Goal: Task Accomplishment & Management: Use online tool/utility

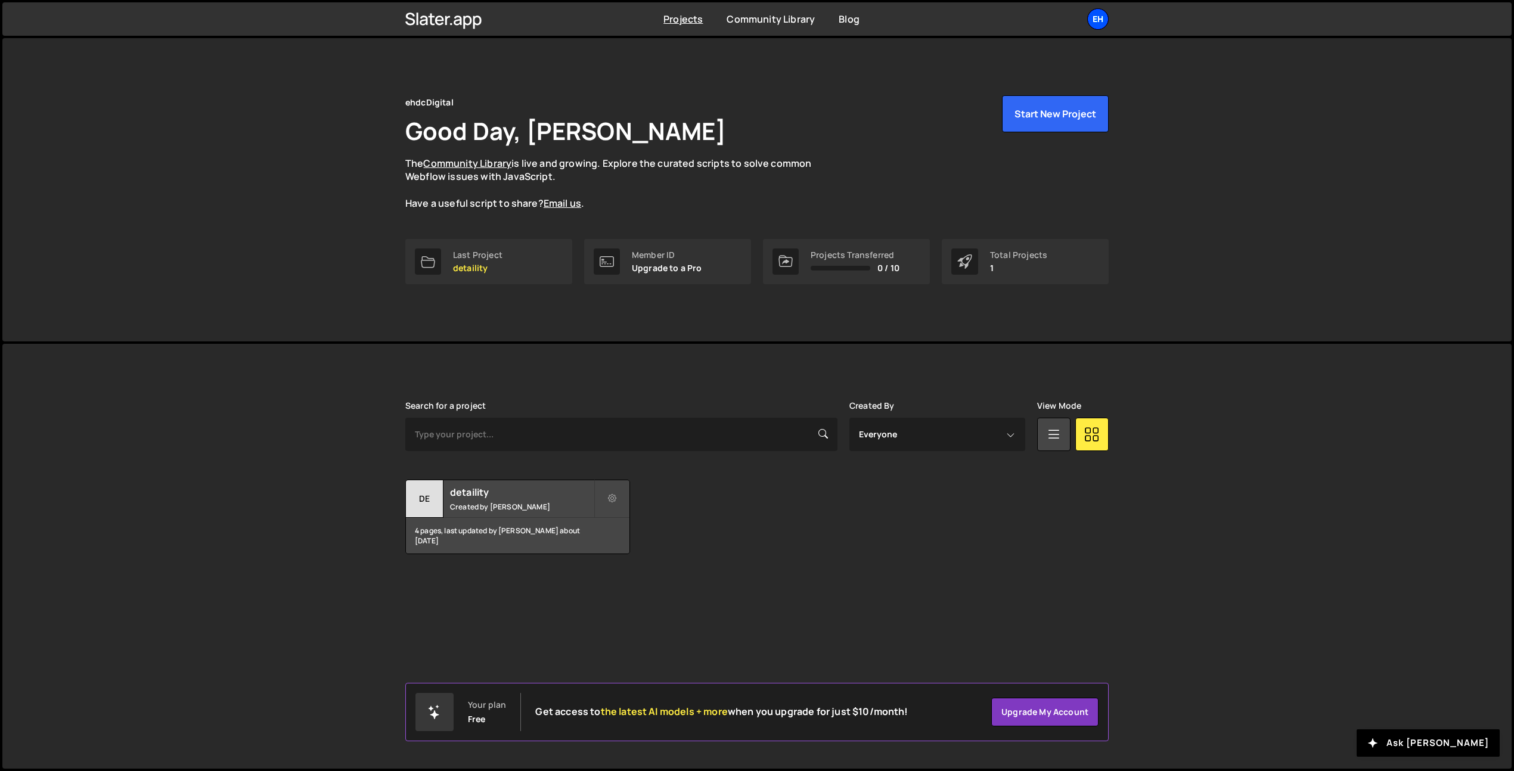
click at [1089, 24] on div "eh" at bounding box center [1097, 18] width 21 height 21
click at [1037, 128] on button "Logout" at bounding box center [1034, 132] width 148 height 21
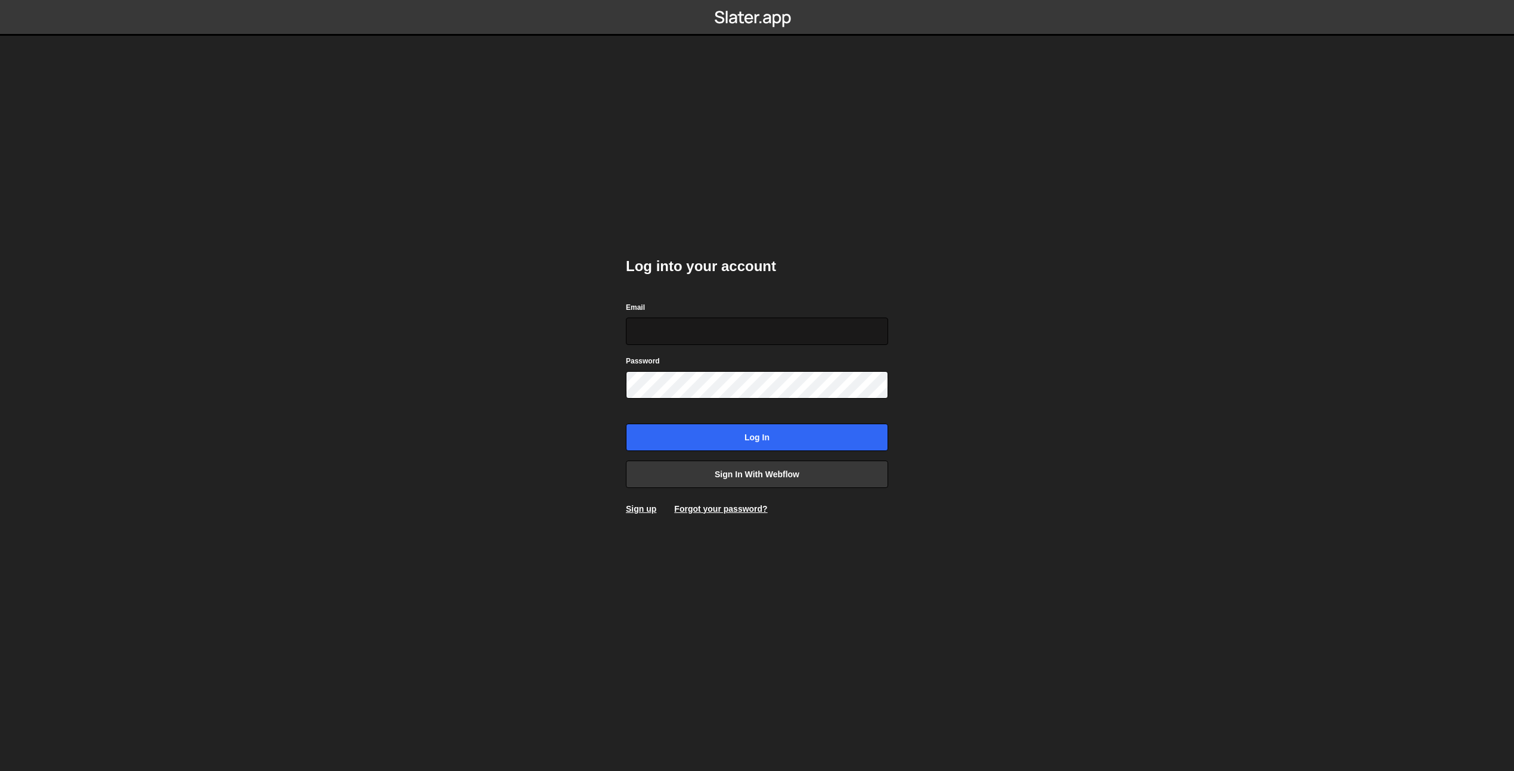
type input "e"
paste input "erik@webyst.com"
type input "erik@webyst.com"
click at [641, 432] on input "Log in" at bounding box center [757, 437] width 262 height 27
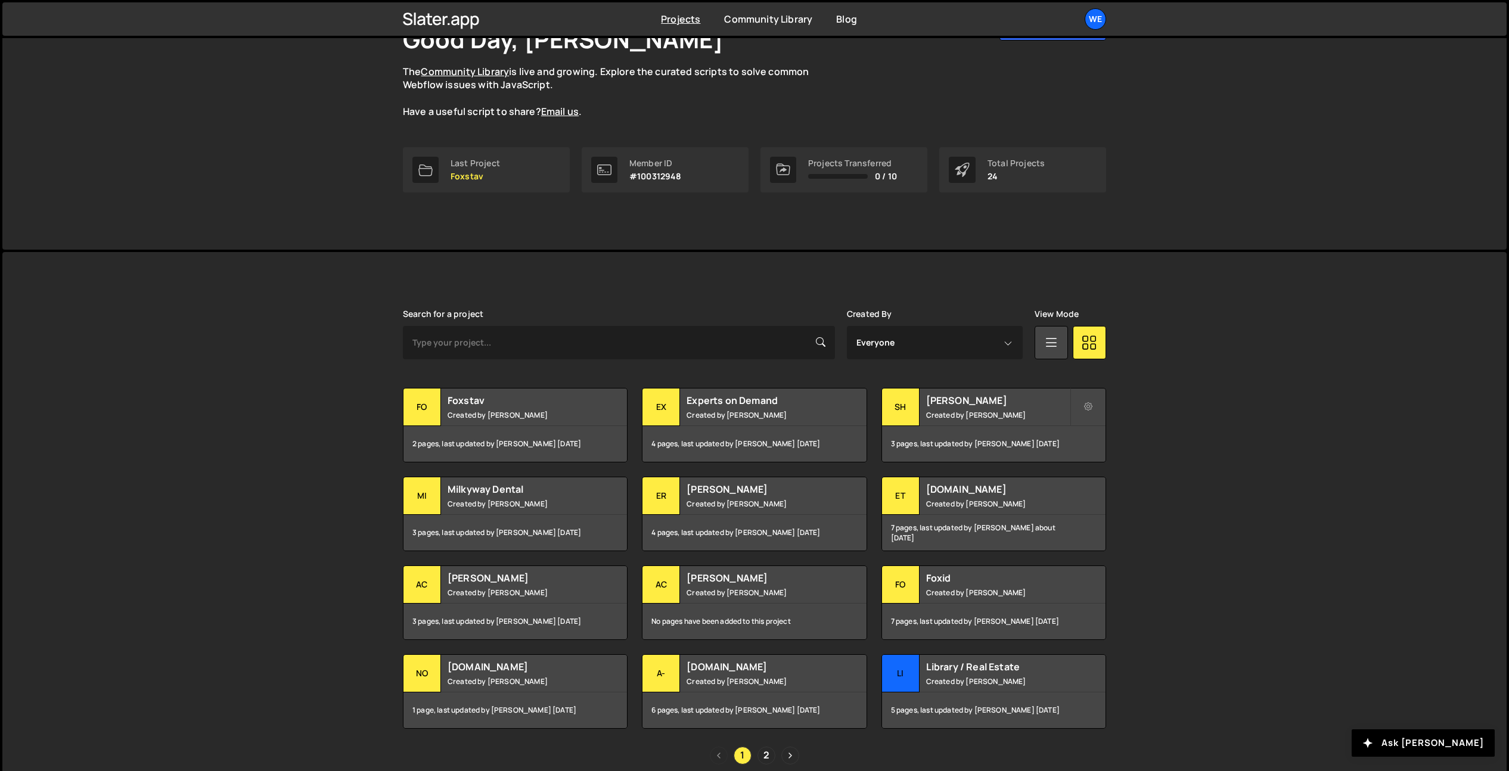
scroll to position [144, 0]
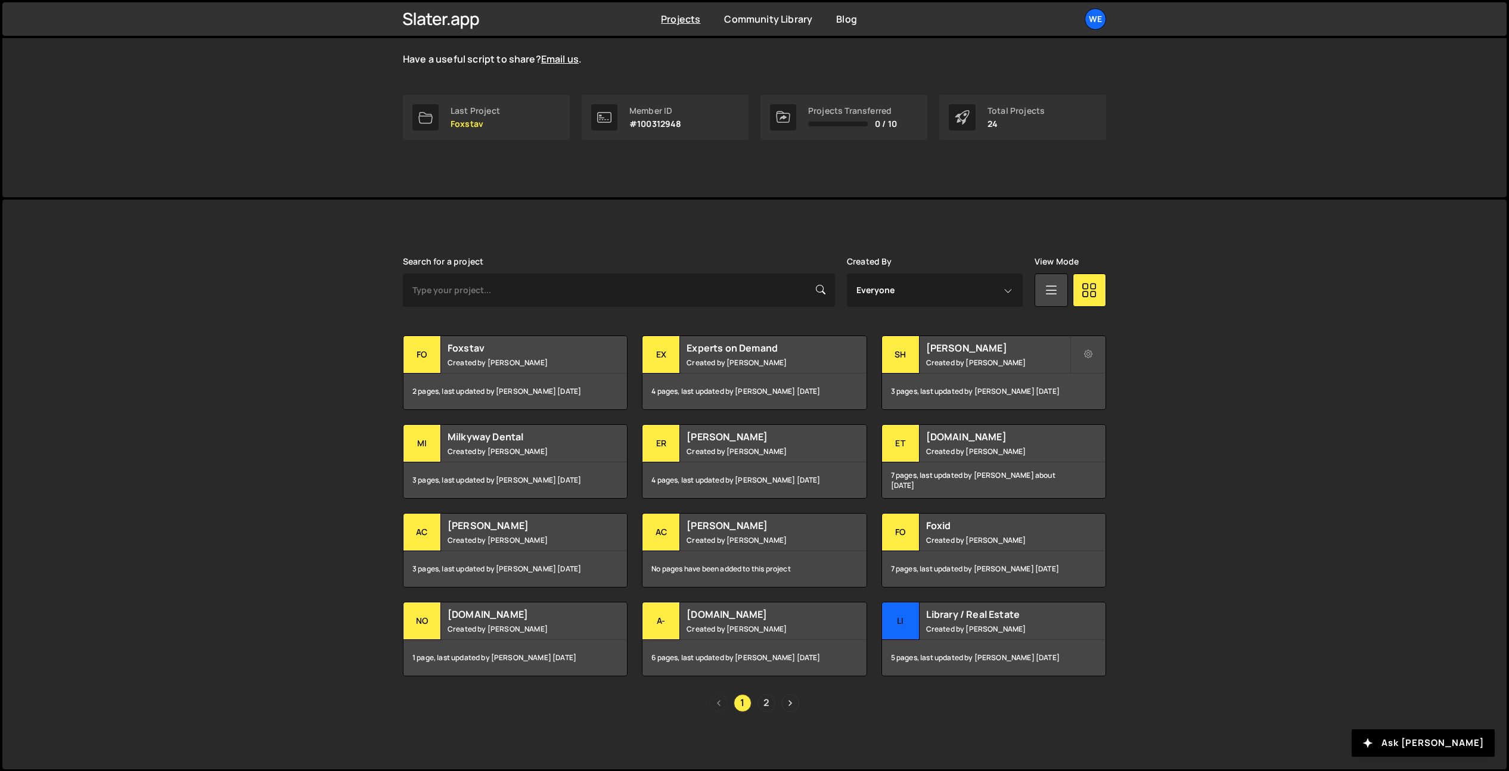
click at [768, 701] on link "2" at bounding box center [767, 703] width 18 height 18
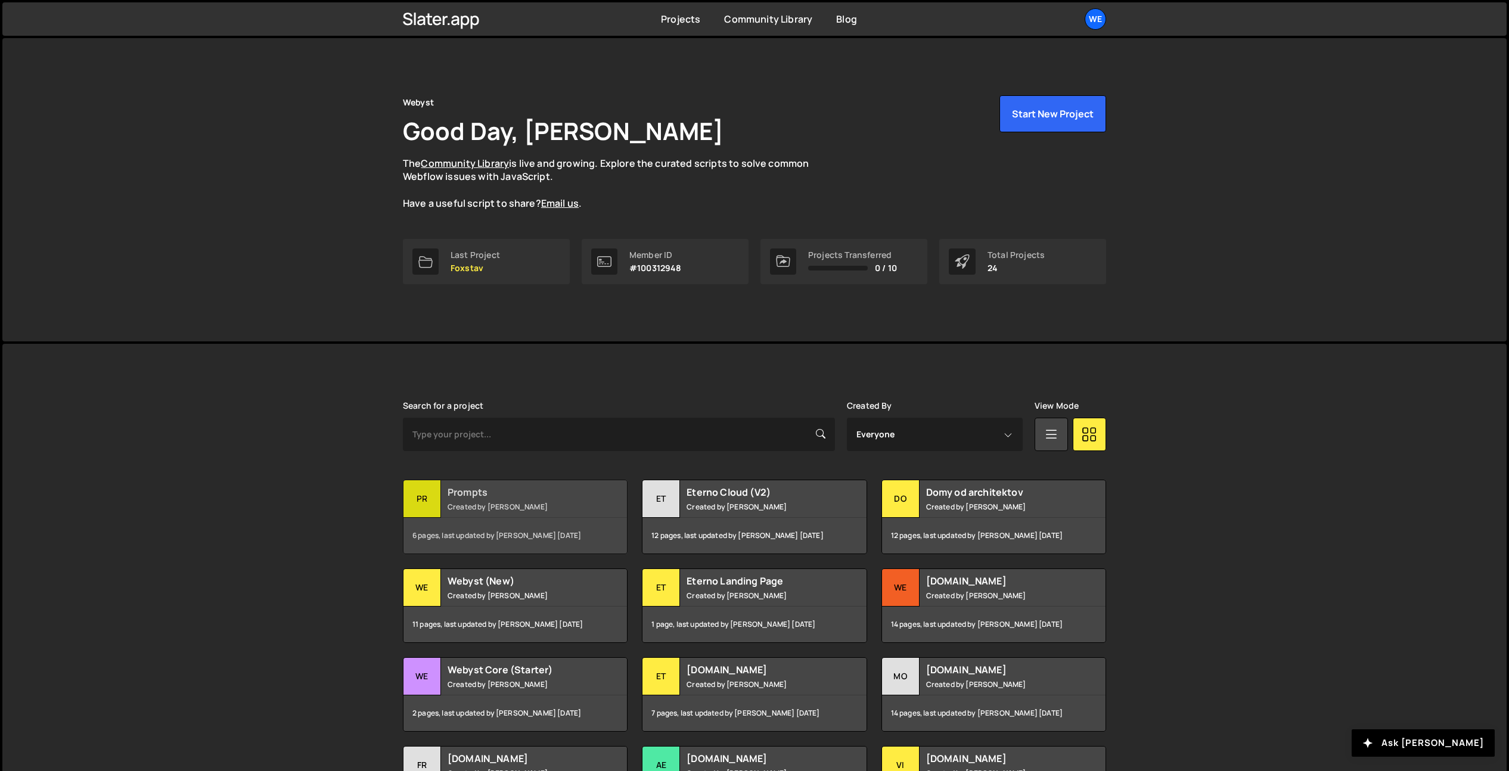
scroll to position [144, 0]
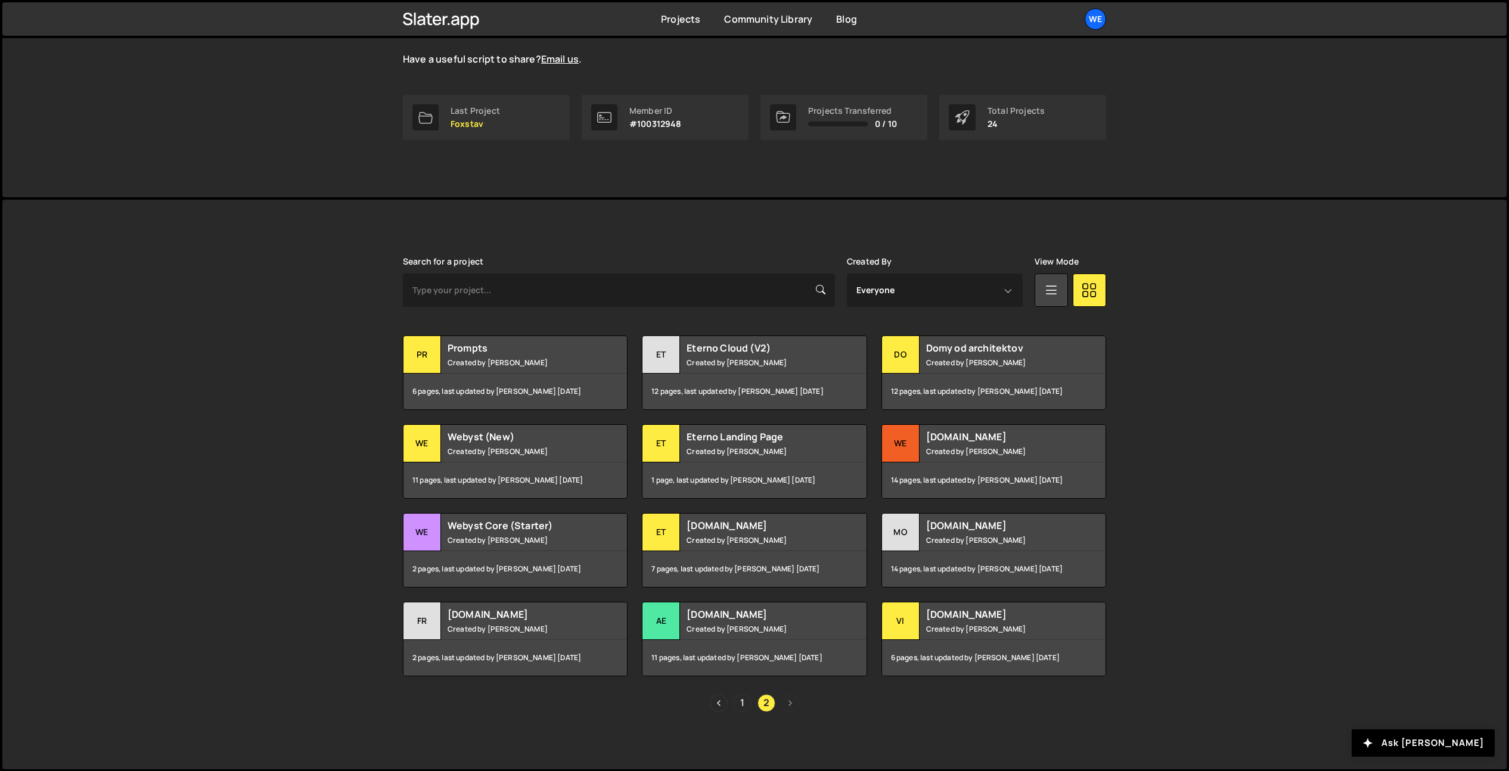
click at [742, 703] on link "1" at bounding box center [743, 703] width 18 height 18
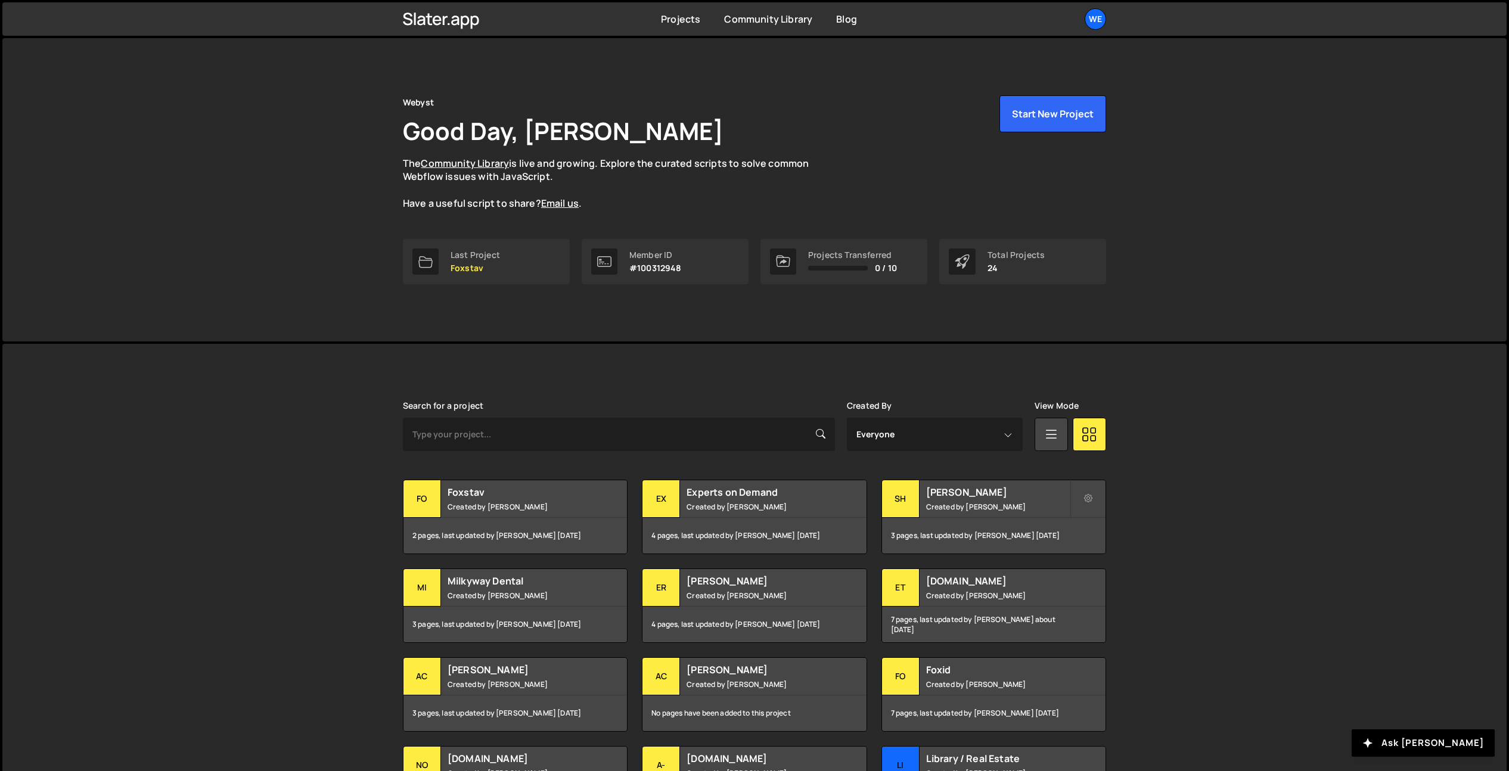
scroll to position [144, 0]
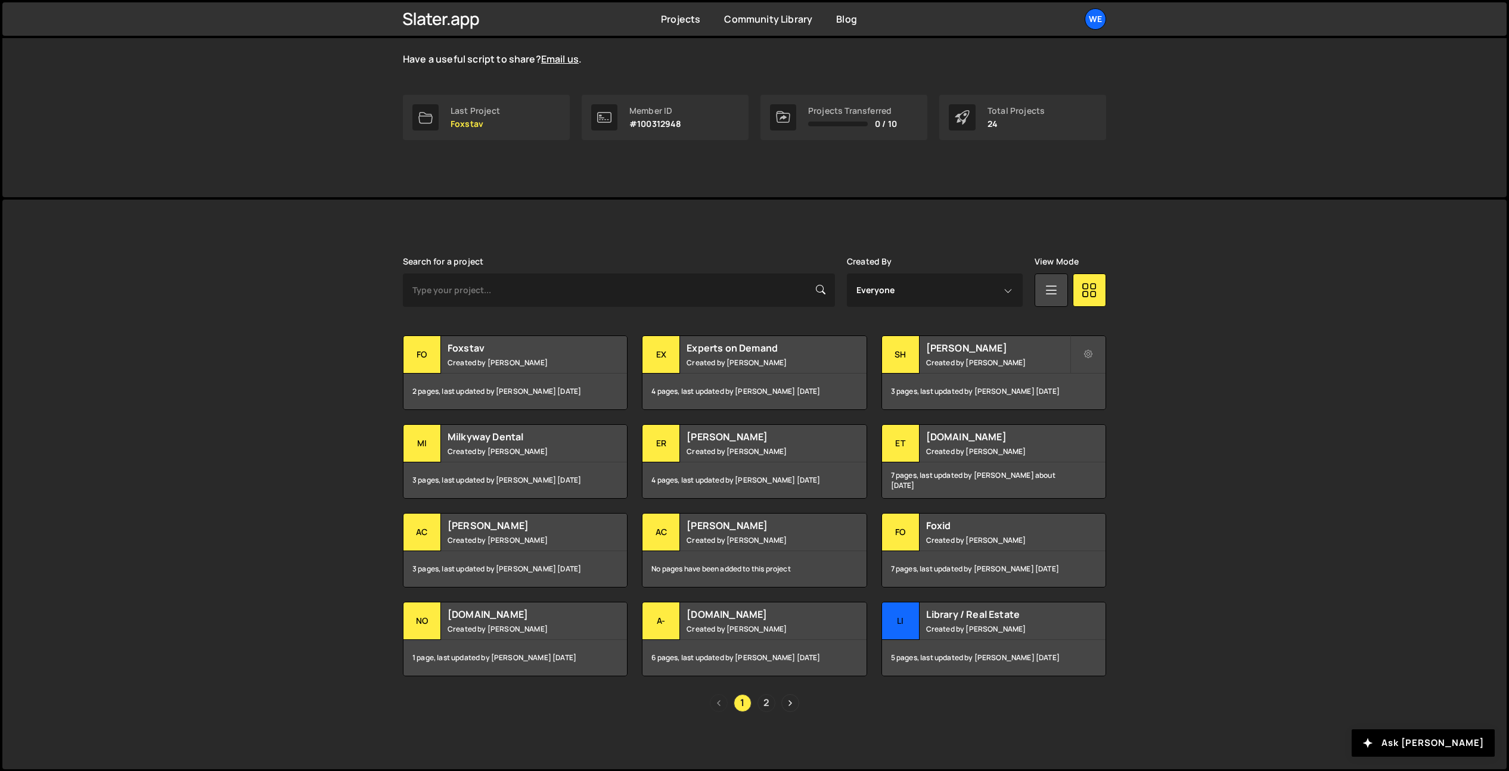
click at [768, 703] on link "2" at bounding box center [767, 703] width 18 height 18
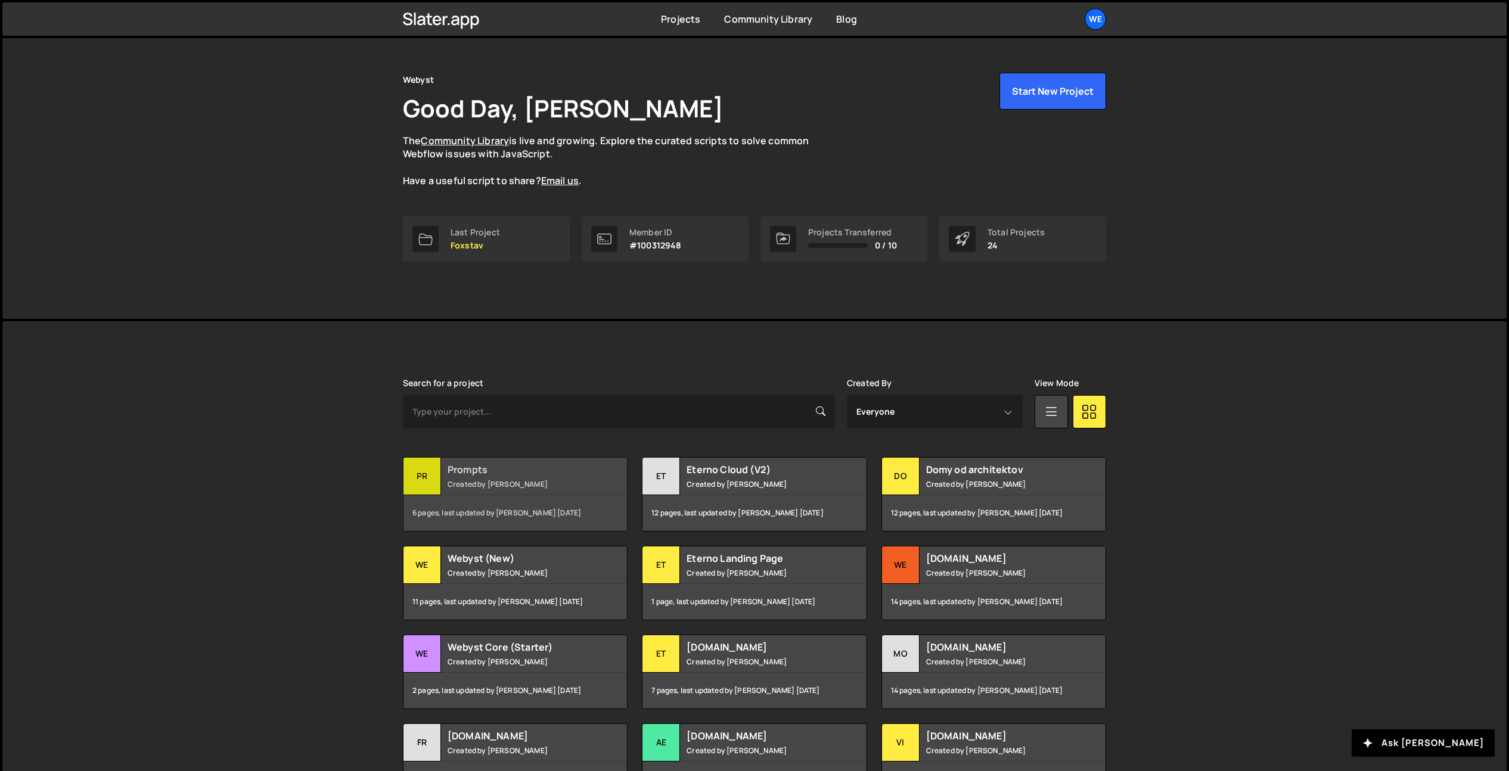
scroll to position [91, 0]
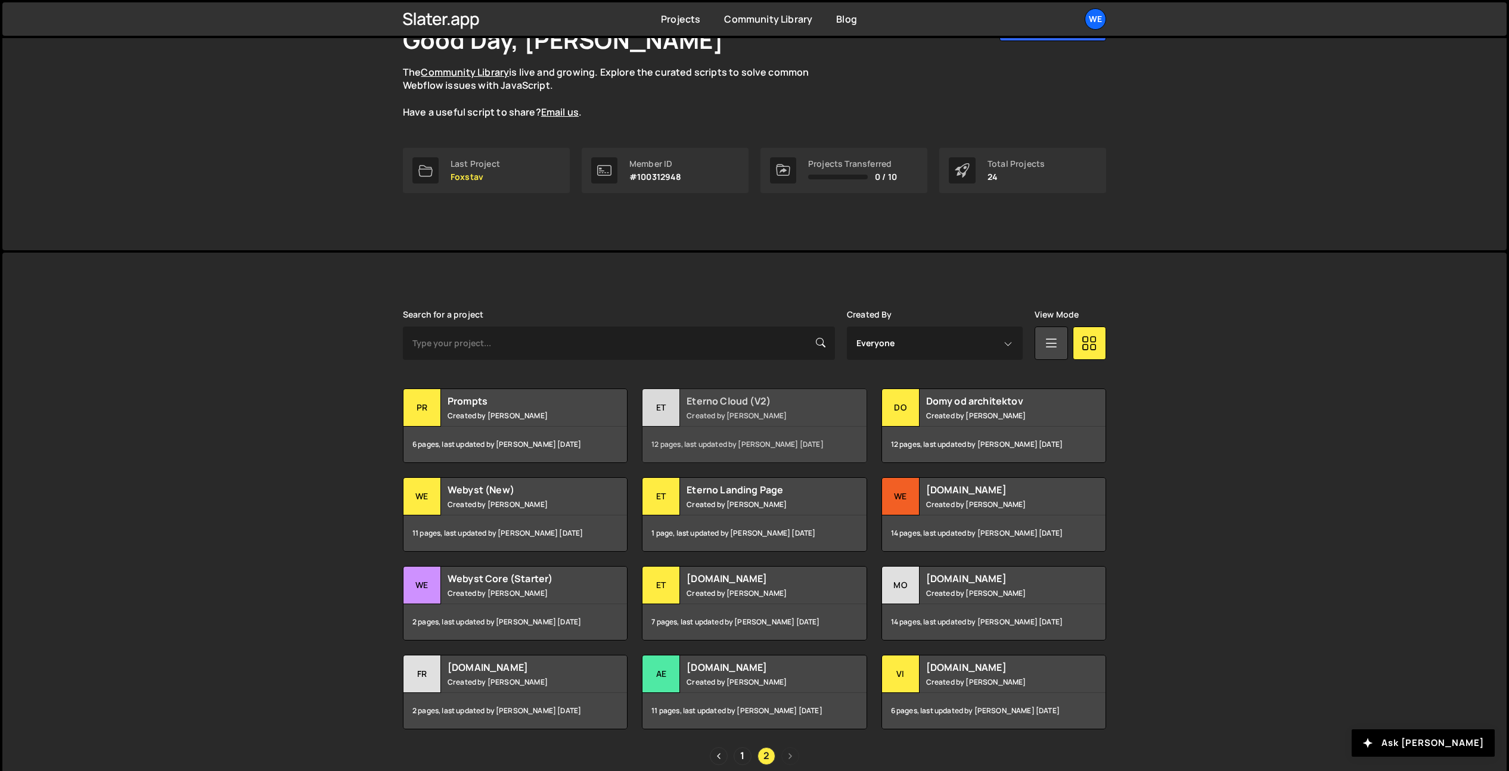
click at [811, 405] on h2 "Eterno Cloud (V2)" at bounding box center [759, 401] width 144 height 13
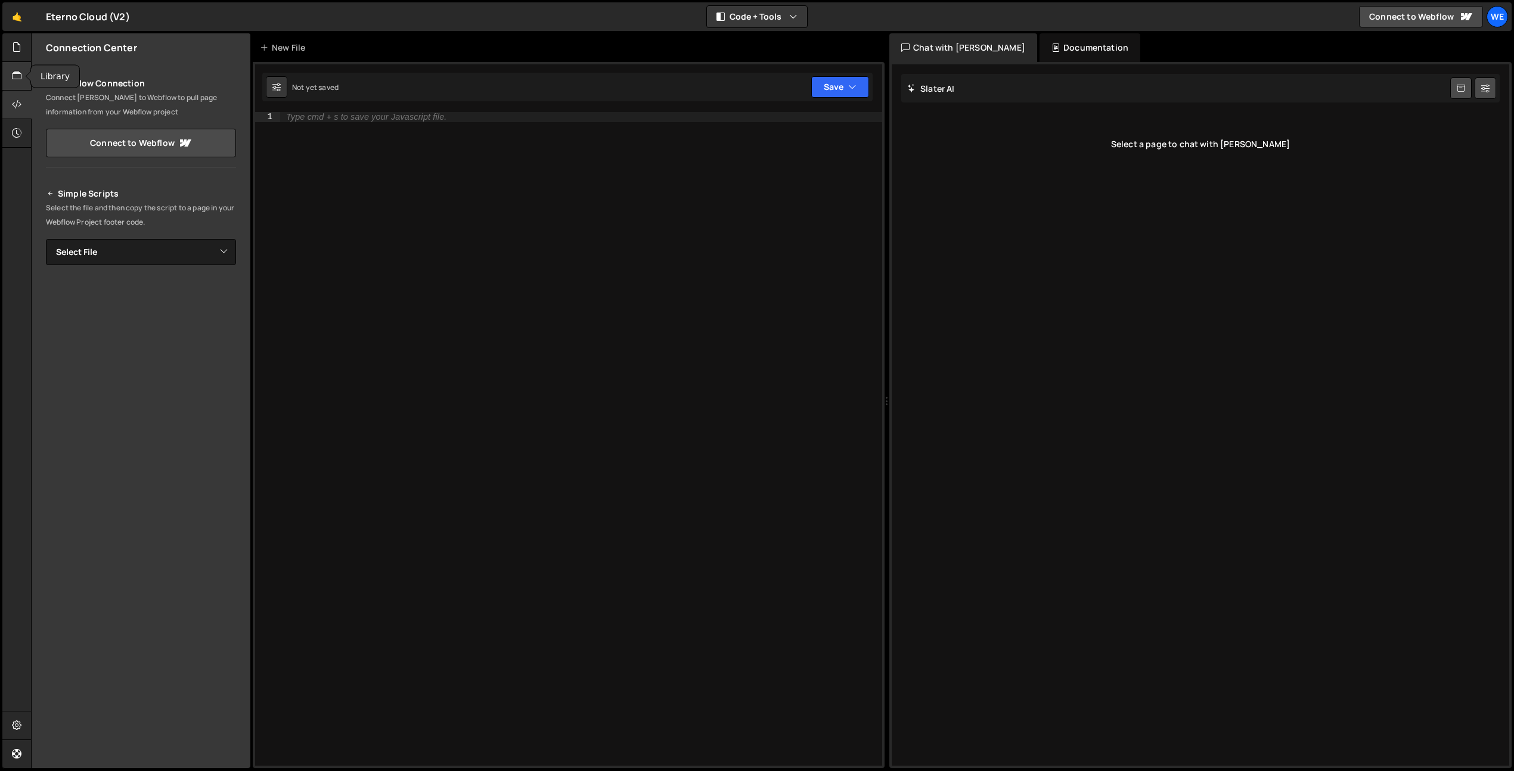
click at [12, 75] on icon at bounding box center [17, 75] width 10 height 13
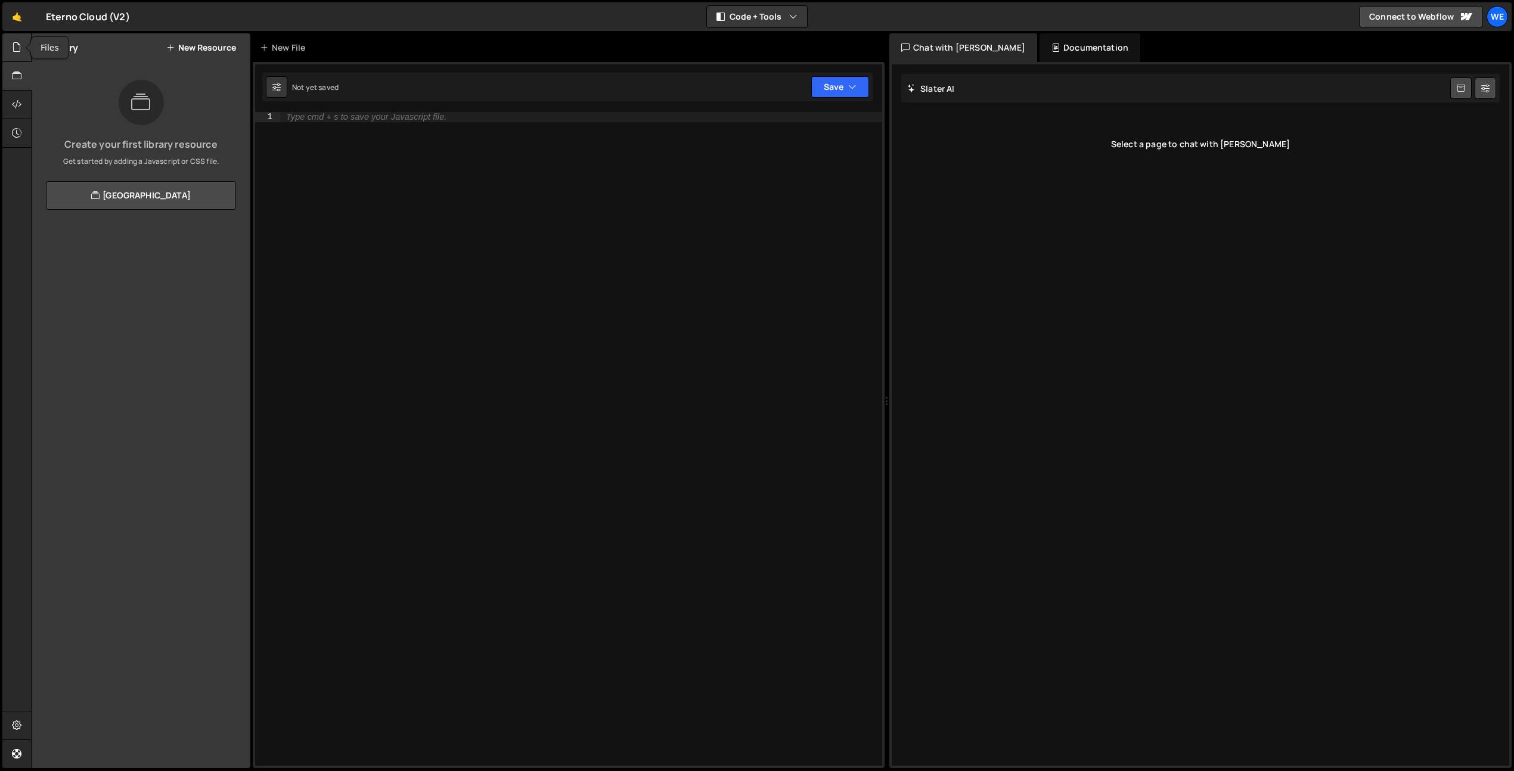
click at [21, 52] on div at bounding box center [16, 47] width 29 height 29
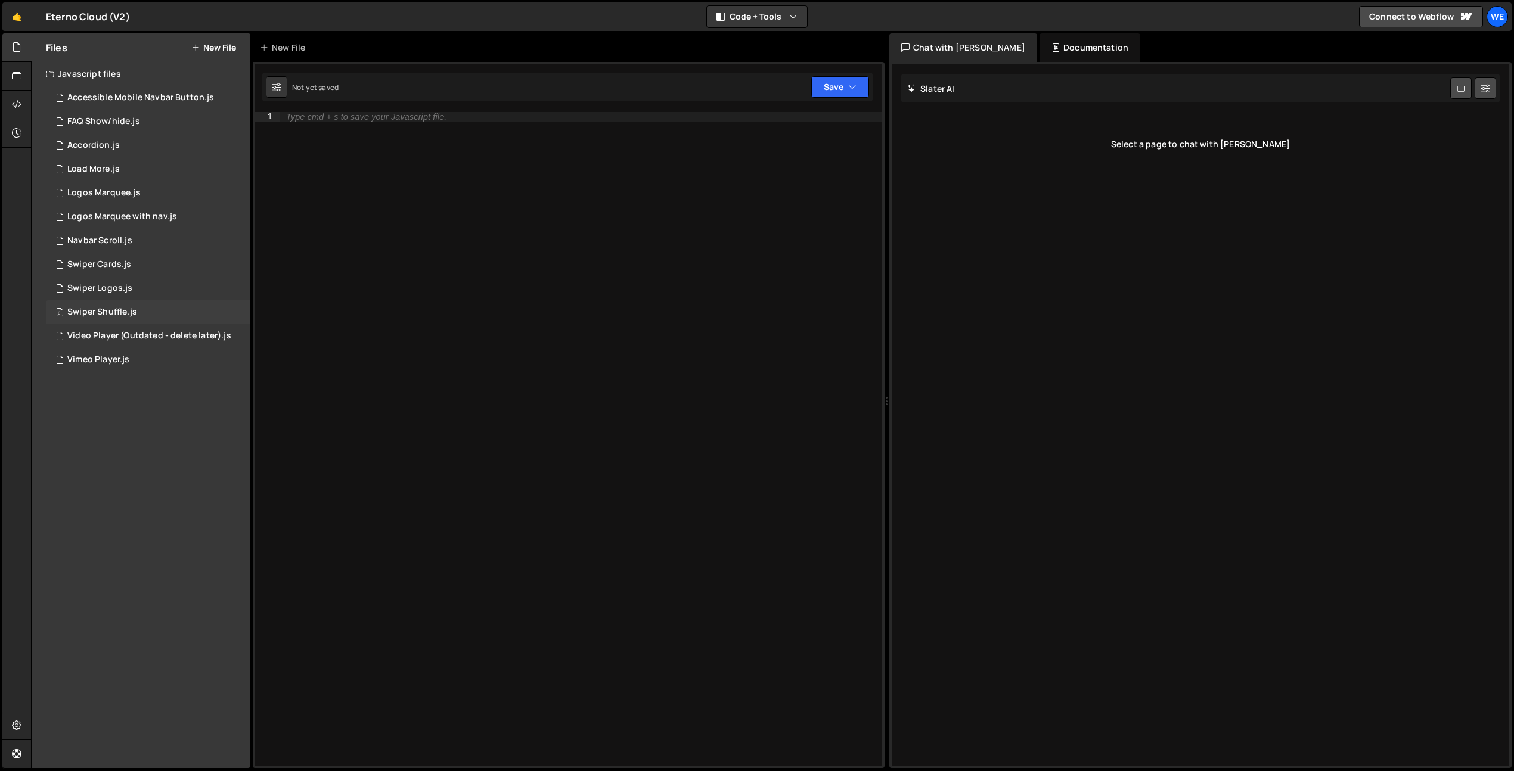
click at [151, 306] on div "0 Swiper Shuffle.js 0" at bounding box center [148, 312] width 204 height 24
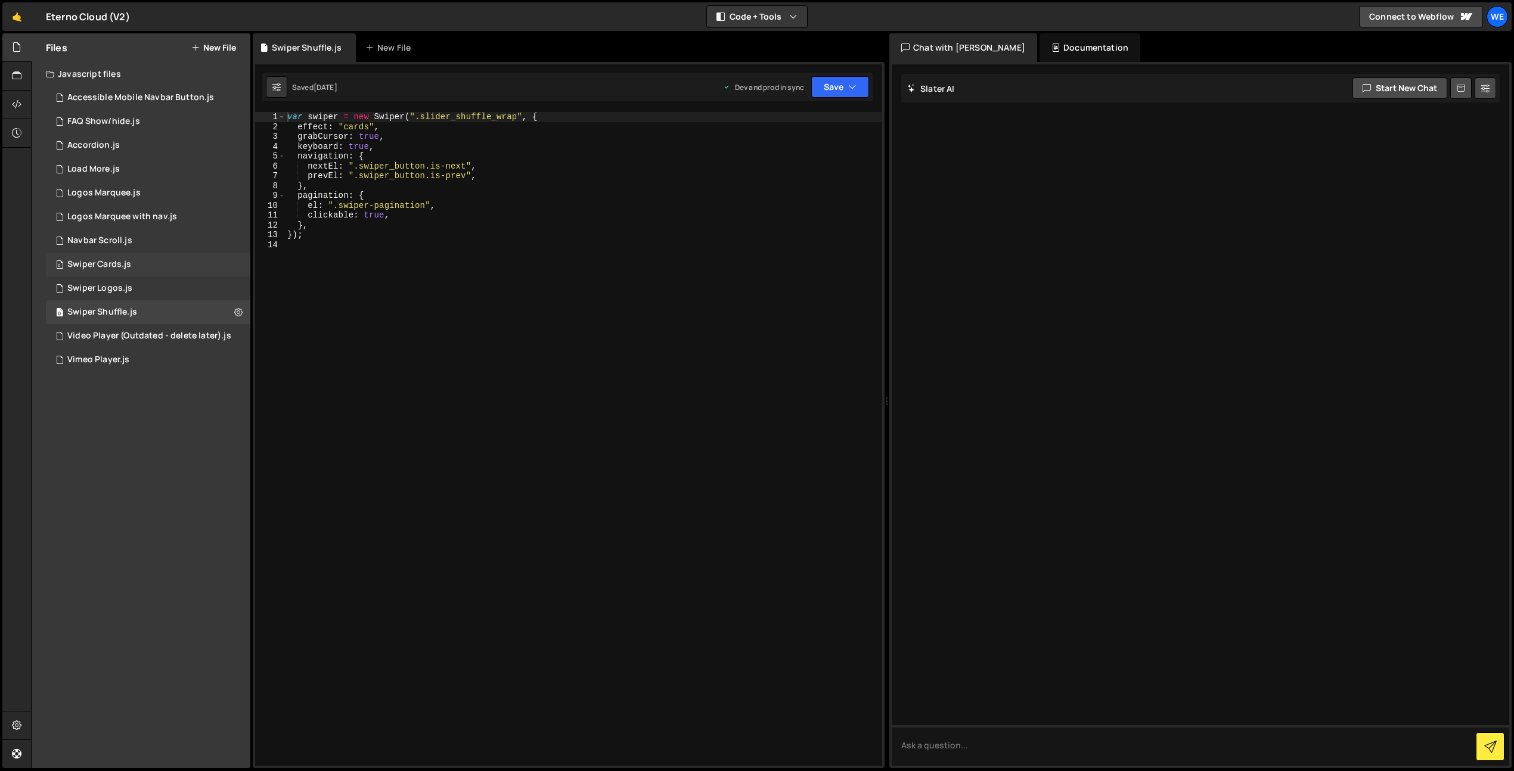
click at [140, 271] on div "0 Swiper Cards.js 0" at bounding box center [148, 265] width 204 height 24
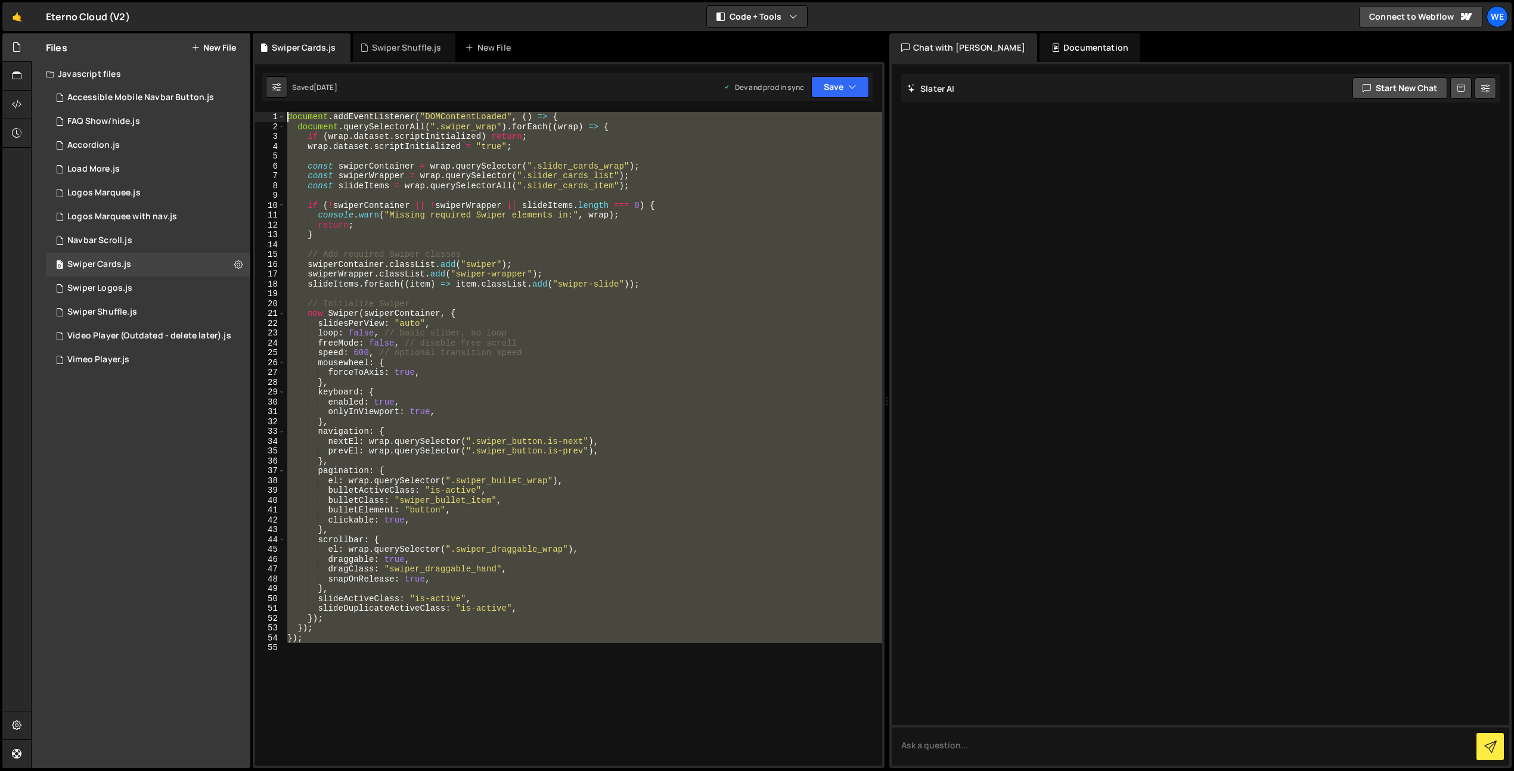
drag, startPoint x: 438, startPoint y: 680, endPoint x: 229, endPoint y: 80, distance: 634.9
click at [229, 80] on div "Files New File Javascript files 0 Accessible Mobile Navbar Button.js 0 0 FAQ Sh…" at bounding box center [772, 401] width 1483 height 736
type textarea "document.addEventListener("DOMContentLoaded", () => { document.querySelectorAll…"
click at [18, 80] on icon at bounding box center [17, 75] width 10 height 13
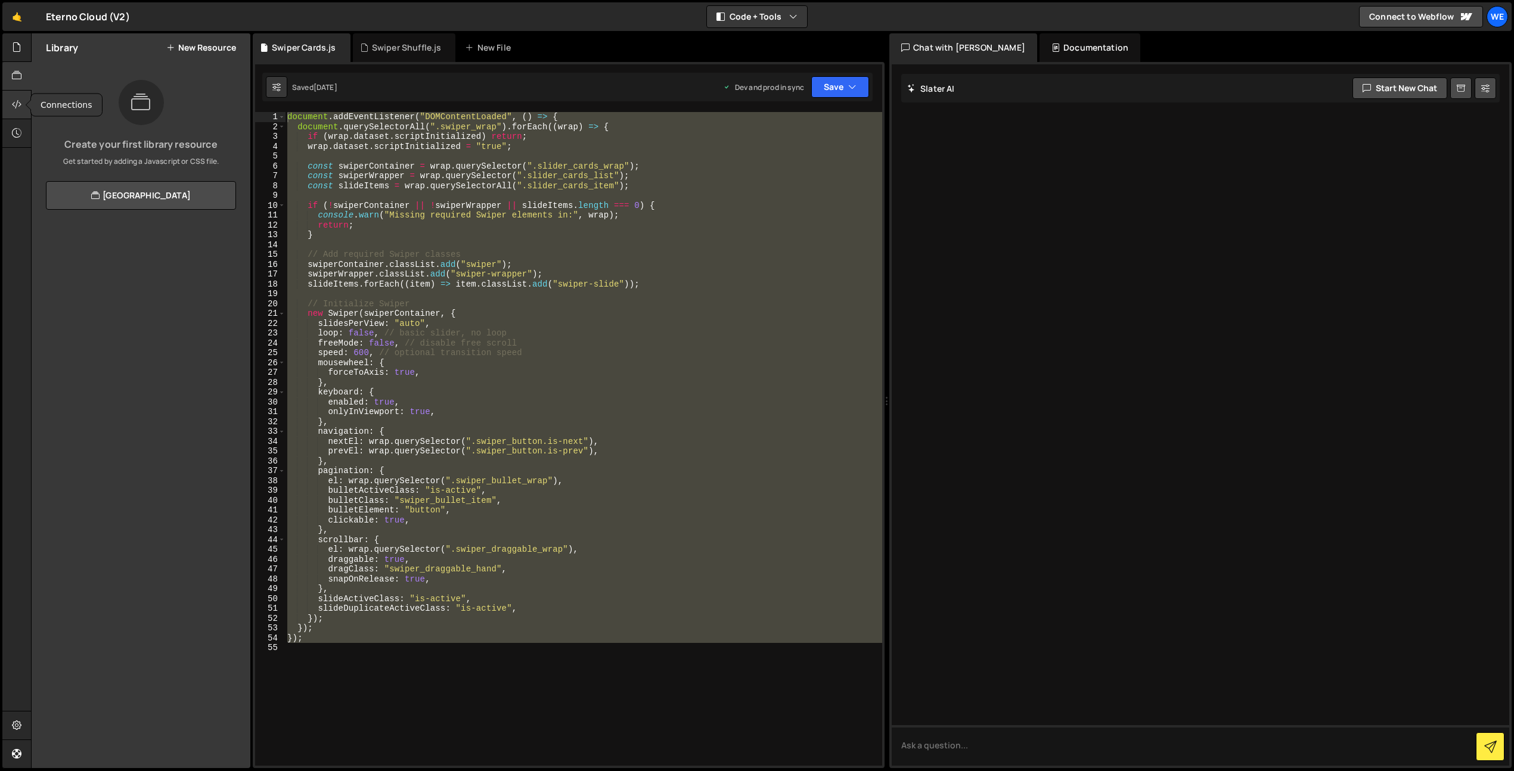
click at [14, 98] on icon at bounding box center [17, 104] width 10 height 13
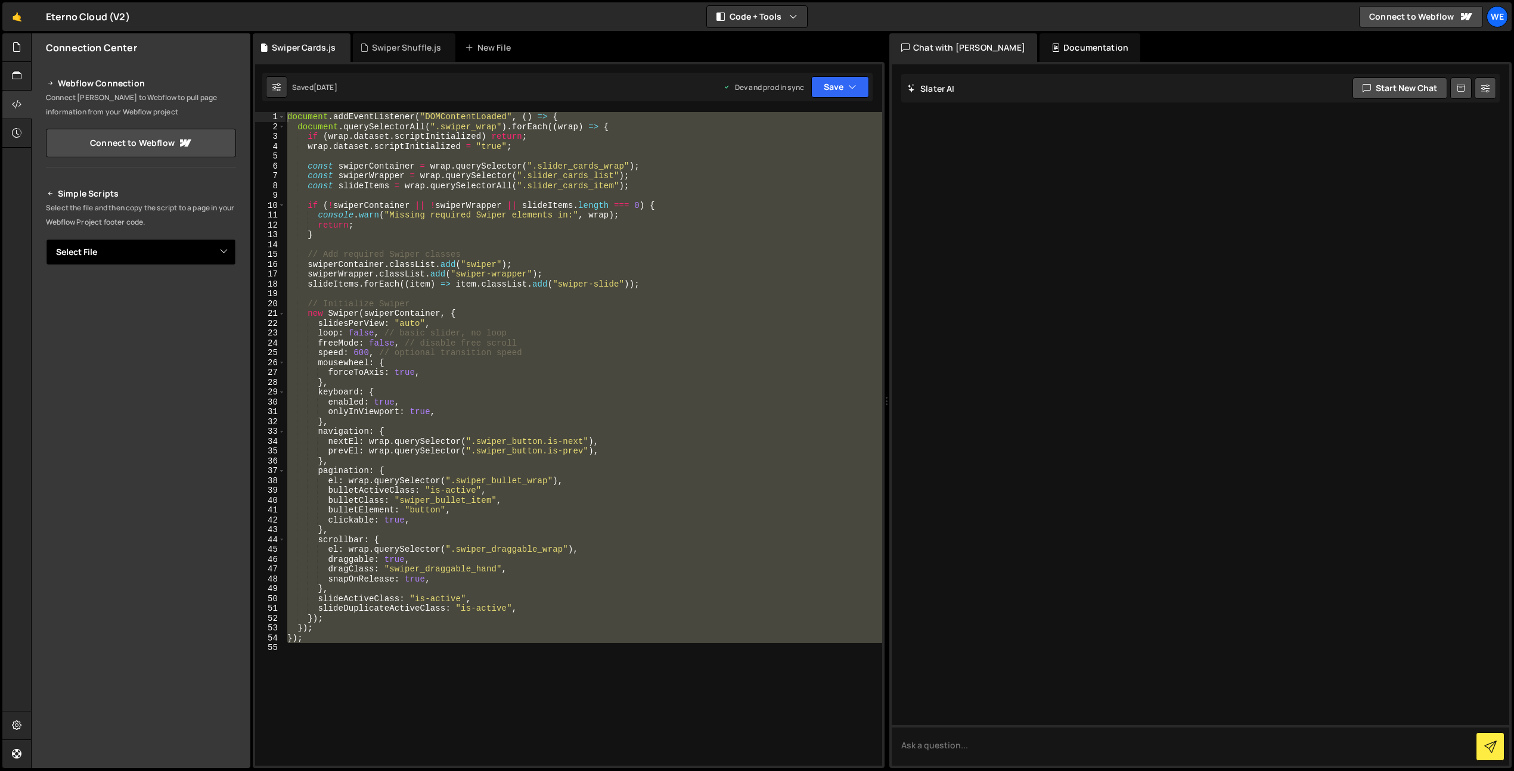
click at [197, 243] on select "Select File Accessible Mobile Navbar Button.js FAQ Show/hide.js Accordion.js Lo…" at bounding box center [141, 252] width 190 height 26
click at [46, 239] on select "Select File Accessible Mobile Navbar Button.js FAQ Show/hide.js Accordion.js Lo…" at bounding box center [141, 252] width 190 height 26
click at [224, 295] on button "Button group with nested dropdown" at bounding box center [227, 292] width 17 height 25
click at [209, 331] on link "Copy Production Script" at bounding box center [177, 332] width 117 height 17
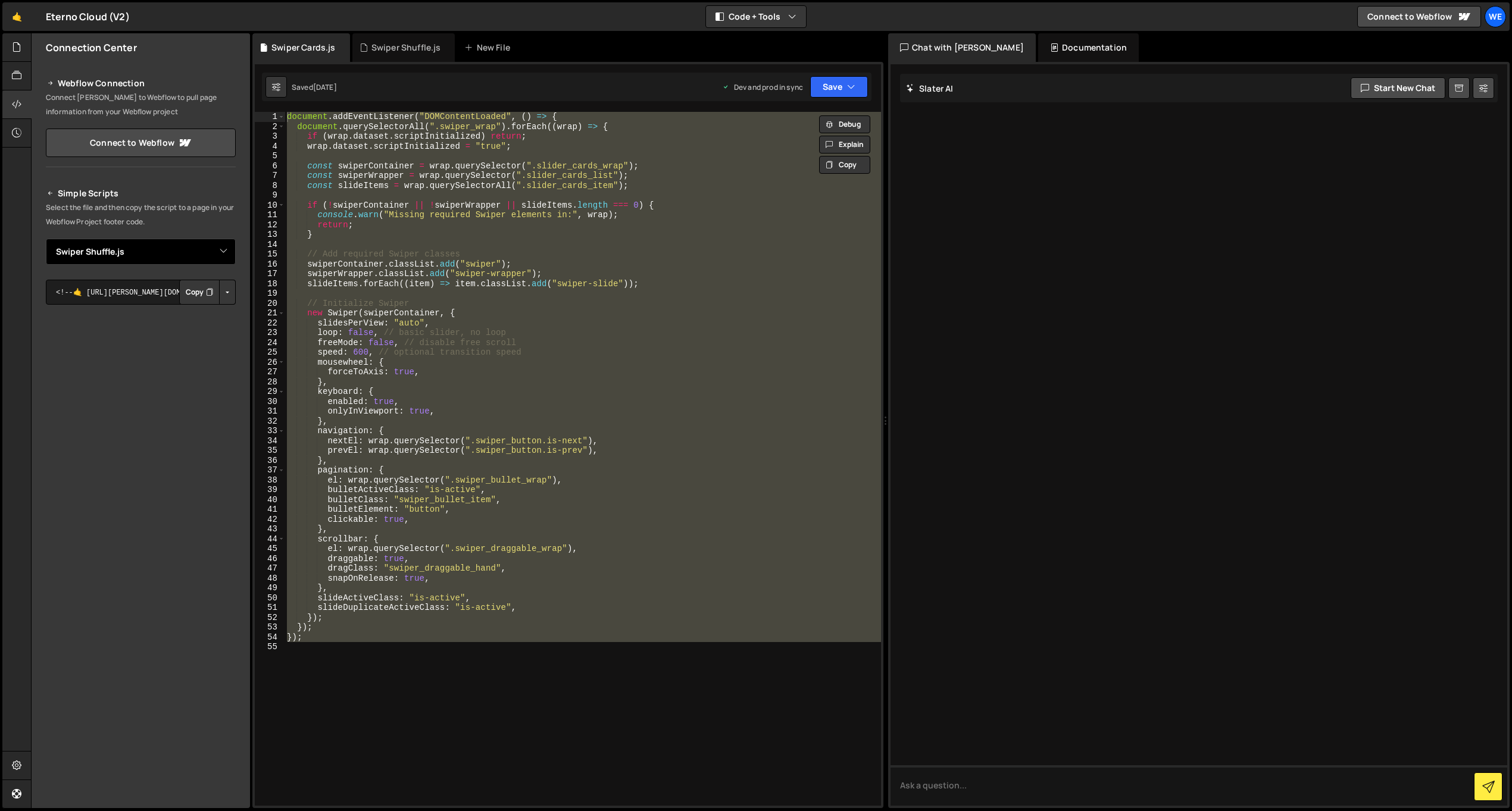
click at [154, 250] on select "Select File Accessible Mobile Navbar Button.js FAQ Show/hide.js Accordion.js Lo…" at bounding box center [141, 252] width 190 height 26
click at [46, 239] on select "Select File Accessible Mobile Navbar Button.js FAQ Show/hide.js Accordion.js Lo…" at bounding box center [141, 252] width 190 height 26
click at [225, 250] on select "Select File Accessible Mobile Navbar Button.js FAQ Show/hide.js Accordion.js Lo…" at bounding box center [141, 252] width 190 height 26
click at [46, 239] on select "Select File Accessible Mobile Navbar Button.js FAQ Show/hide.js Accordion.js Lo…" at bounding box center [141, 252] width 190 height 26
click at [225, 293] on button "Button group with nested dropdown" at bounding box center [227, 292] width 17 height 25
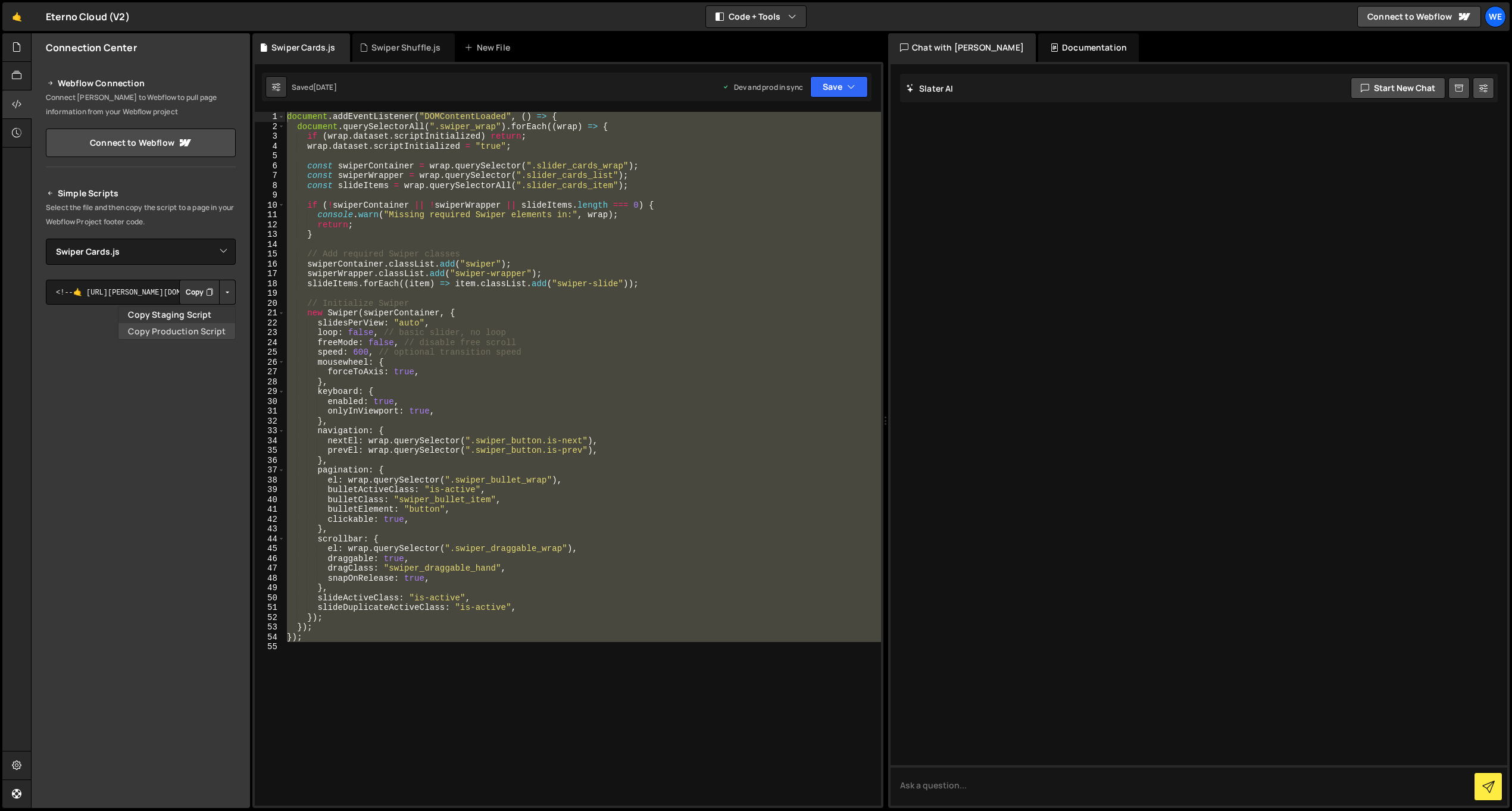
click at [196, 328] on link "Copy Production Script" at bounding box center [177, 332] width 117 height 17
click at [175, 257] on select "Select File Accessible Mobile Navbar Button.js FAQ Show/hide.js Accordion.js Lo…" at bounding box center [141, 252] width 190 height 26
click at [222, 284] on button "Button group with nested dropdown" at bounding box center [227, 292] width 17 height 25
click at [199, 331] on link "Copy Production Script" at bounding box center [177, 332] width 117 height 17
click at [139, 252] on select "Select File Accessible Mobile Navbar Button.js FAQ Show/hide.js Accordion.js Lo…" at bounding box center [141, 252] width 190 height 26
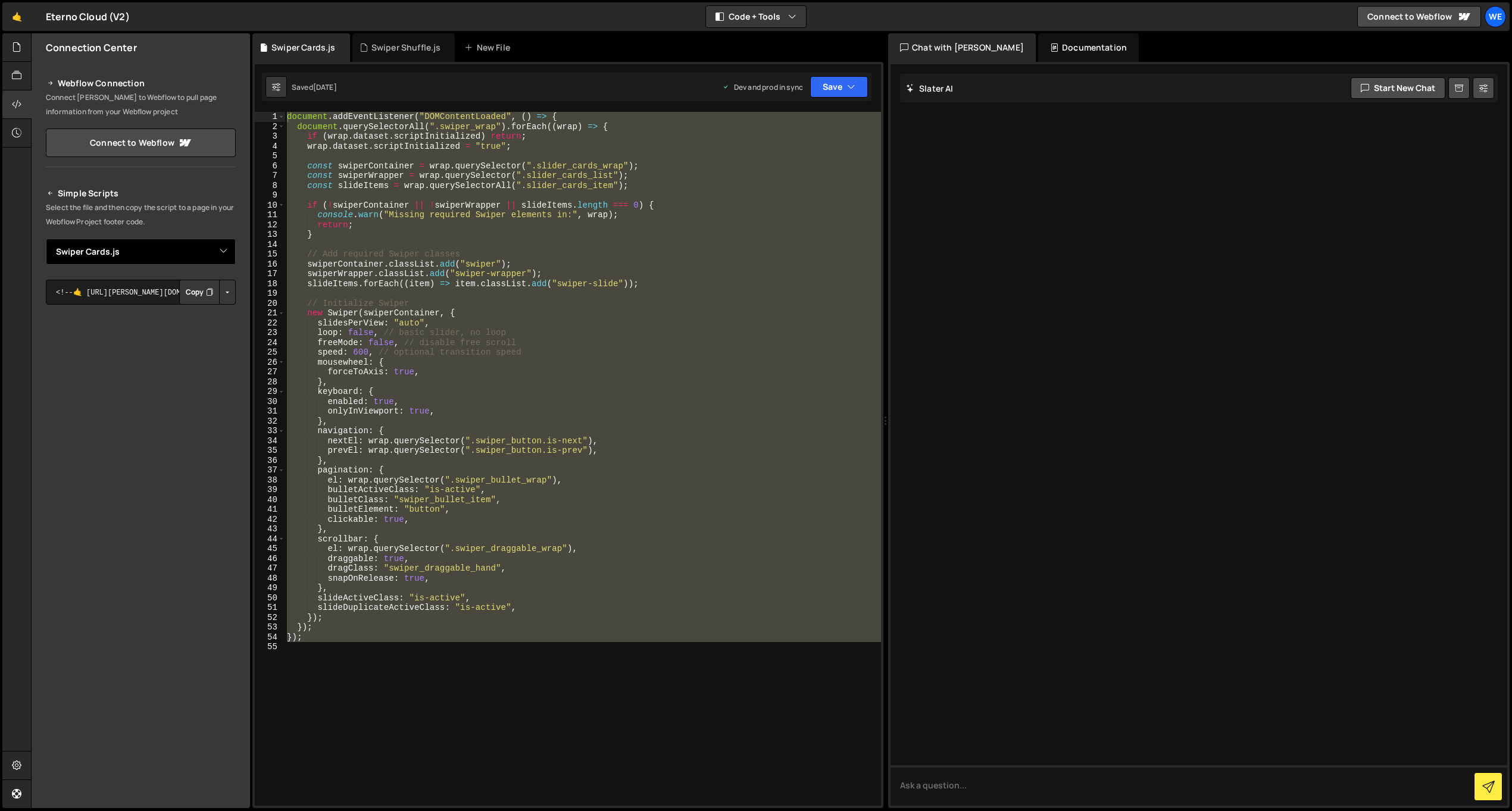
select select "38085"
click at [46, 239] on select "Select File Accessible Mobile Navbar Button.js FAQ Show/hide.js Accordion.js Lo…" at bounding box center [141, 252] width 190 height 26
click at [340, 47] on icon at bounding box center [341, 48] width 8 height 12
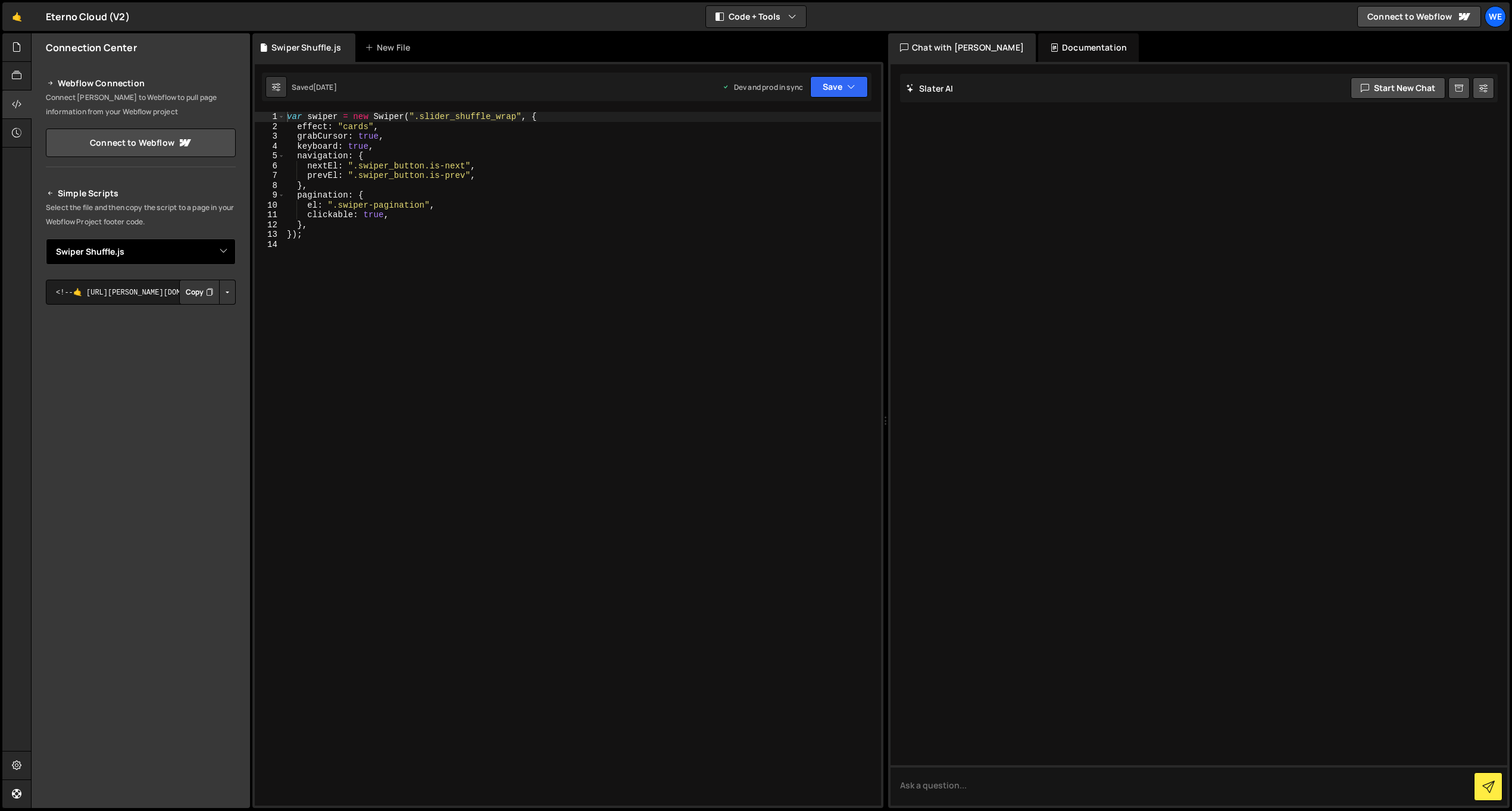
click at [214, 250] on select "Select File Accessible Mobile Navbar Button.js FAQ Show/hide.js Accordion.js Lo…" at bounding box center [141, 252] width 190 height 26
click at [46, 239] on select "Select File Accessible Mobile Navbar Button.js FAQ Show/hide.js Accordion.js Lo…" at bounding box center [141, 252] width 190 height 26
click at [215, 250] on select "Select File Accessible Mobile Navbar Button.js FAQ Show/hide.js Accordion.js Lo…" at bounding box center [141, 252] width 190 height 26
click at [23, 51] on div at bounding box center [16, 47] width 29 height 29
